Goal: Transaction & Acquisition: Download file/media

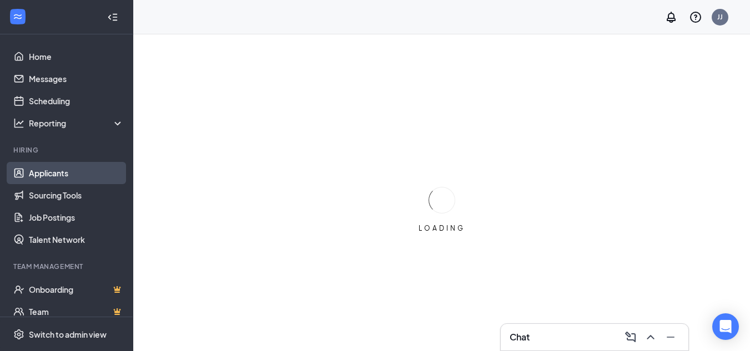
click at [57, 167] on link "Applicants" at bounding box center [76, 173] width 95 height 22
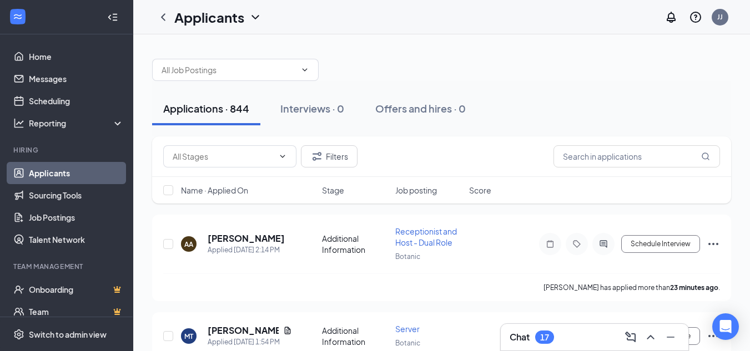
click at [621, 168] on div "Filters" at bounding box center [441, 157] width 579 height 41
click at [621, 162] on input "text" at bounding box center [636, 156] width 167 height 22
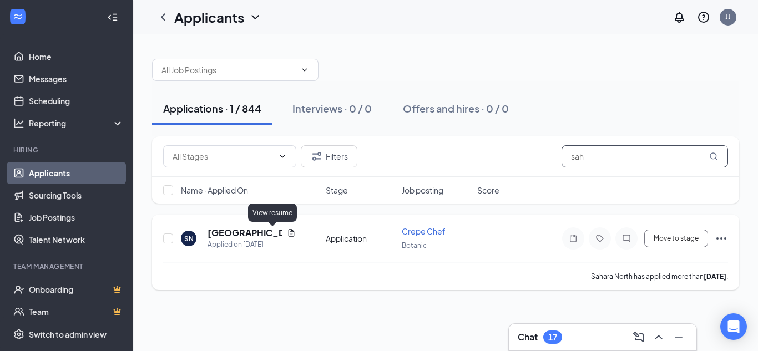
type input "sah"
click at [289, 234] on icon "Document" at bounding box center [292, 232] width 6 height 7
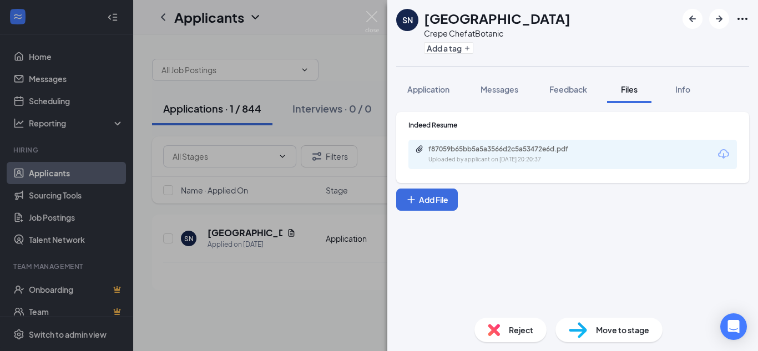
click at [612, 164] on div "f87059b65bb5a5a3566d2c5a53472e6d.pdf Uploaded by applicant on [DATE] 20:20:37" at bounding box center [573, 154] width 329 height 29
click at [612, 157] on div "f87059b65bb5a5a3566d2c5a53472e6d.pdf Uploaded by applicant on [DATE] 20:20:37" at bounding box center [573, 154] width 329 height 29
click at [726, 153] on icon "Download" at bounding box center [723, 154] width 13 height 13
